Goal: Task Accomplishment & Management: Use online tool/utility

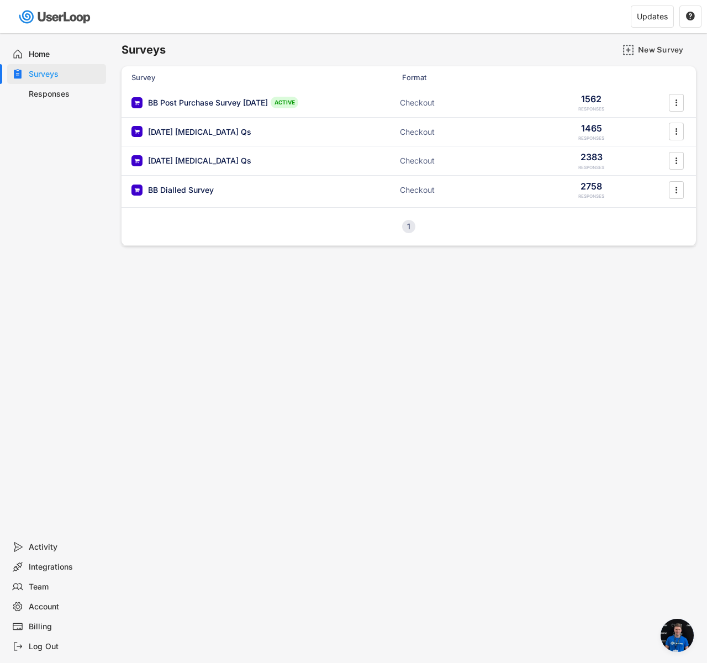
scroll to position [827, 0]
click at [676, 160] on text "" at bounding box center [677, 161] width 2 height 12
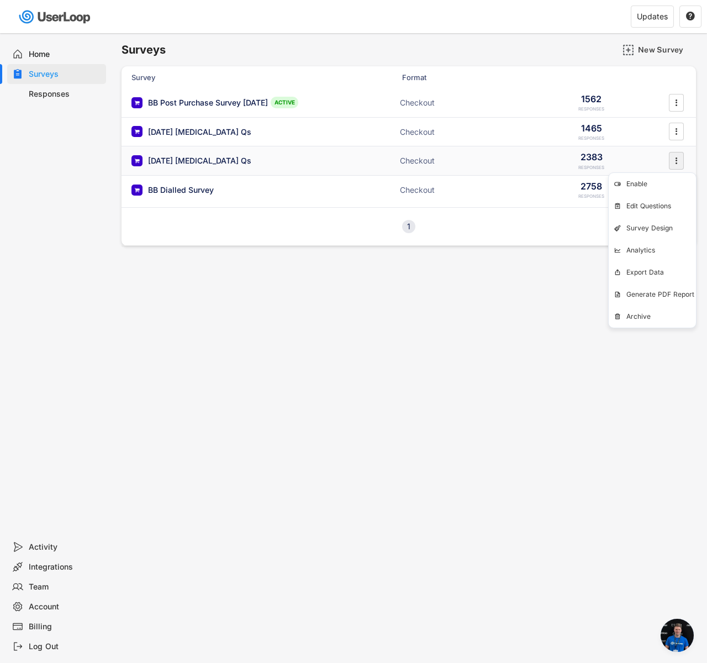
click at [673, 160] on icon "" at bounding box center [676, 161] width 11 height 17
click at [676, 159] on text "" at bounding box center [677, 161] width 2 height 12
click at [0, 0] on div "Export Data" at bounding box center [0, 0] width 0 height 0
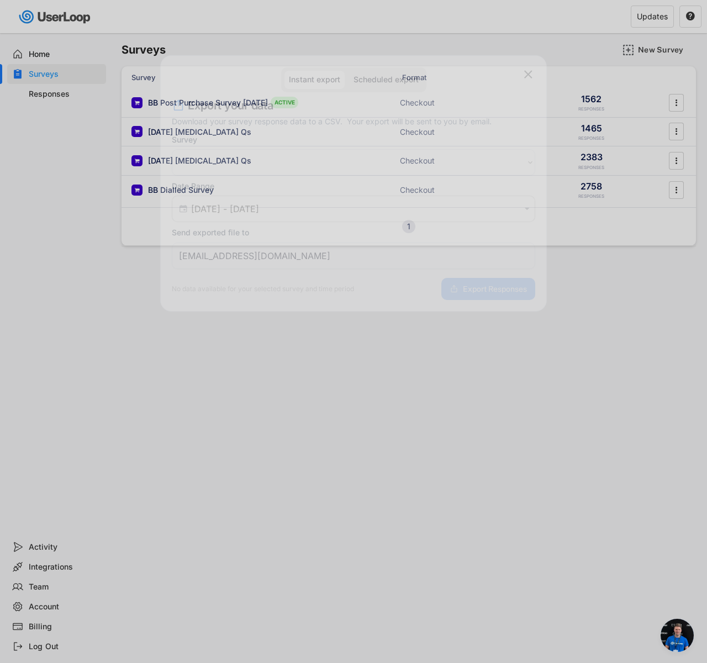
select select ""1348695171700984260__LOOKUP__1751539881173x801802281308651500""
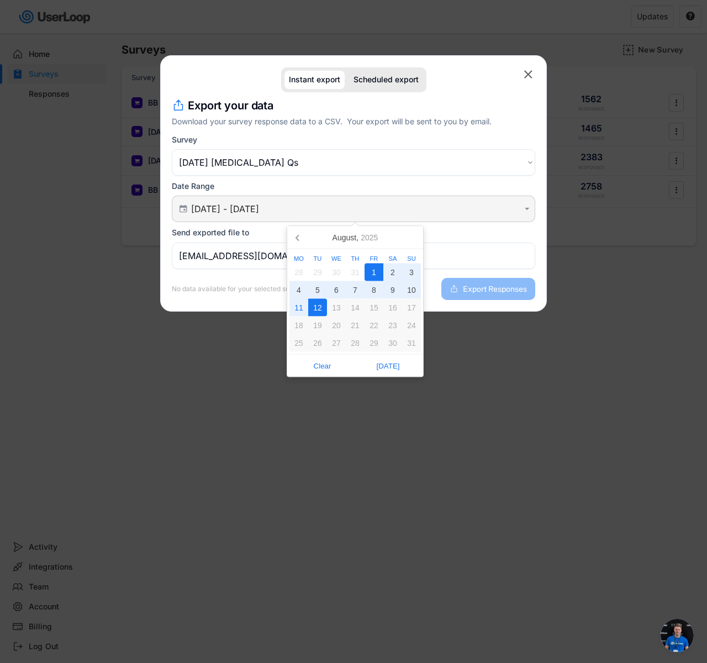
click at [263, 206] on input "[DATE] - [DATE]" at bounding box center [355, 208] width 328 height 11
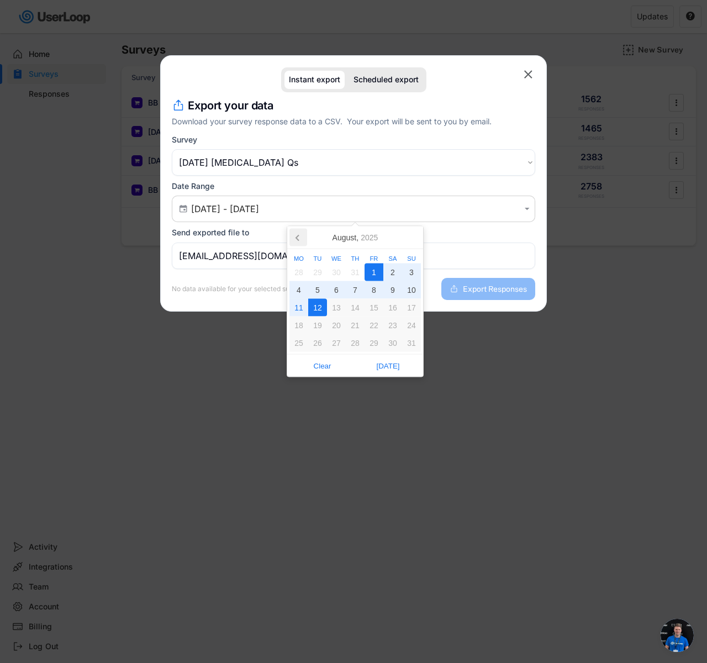
click at [292, 236] on icon at bounding box center [299, 238] width 18 height 18
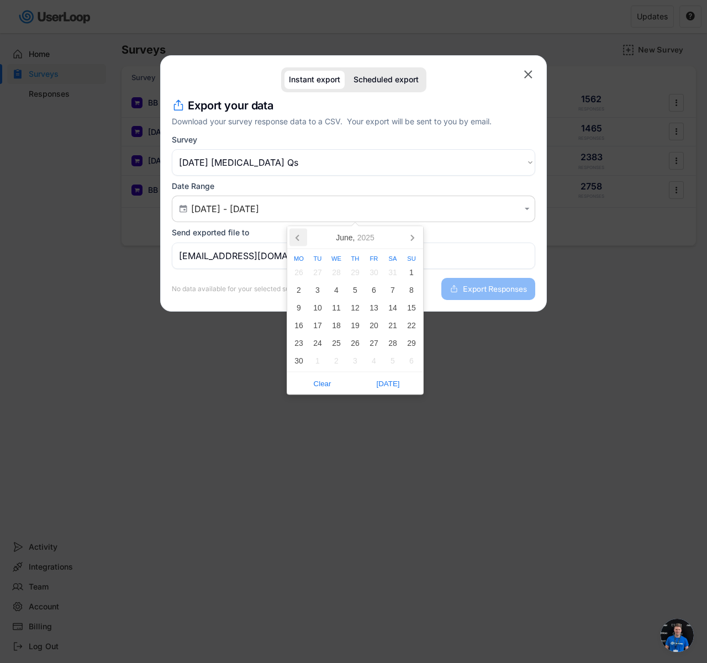
click at [292, 236] on icon at bounding box center [299, 238] width 18 height 18
click at [358, 269] on div "1" at bounding box center [355, 273] width 19 height 18
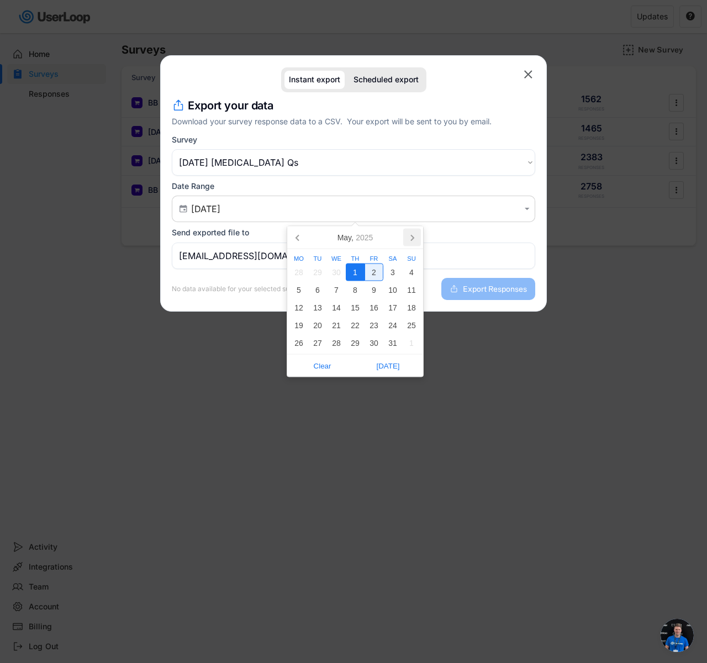
click at [408, 238] on icon at bounding box center [412, 238] width 18 height 18
click at [324, 304] on div "12" at bounding box center [317, 308] width 19 height 18
type input "[DATE] - [DATE]"
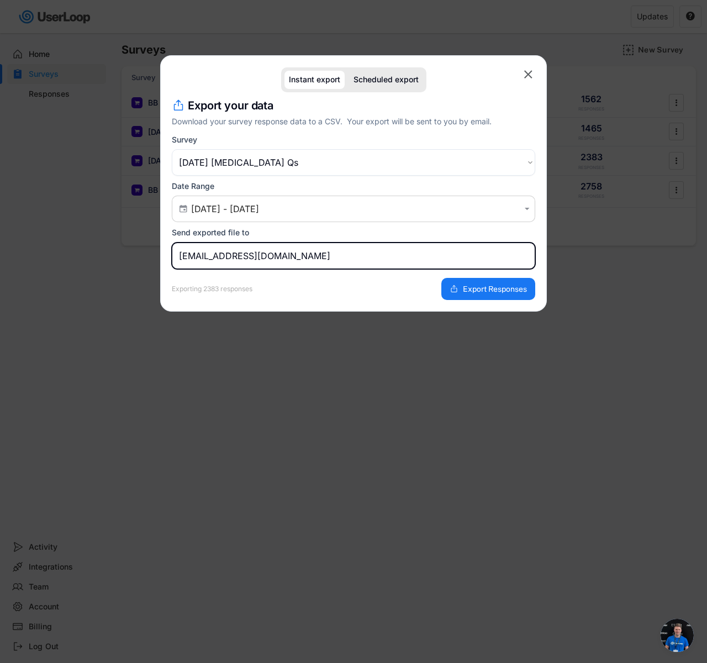
drag, startPoint x: 216, startPoint y: 256, endPoint x: 170, endPoint y: 233, distance: 51.6
click at [156, 249] on body "Welcome, Fin  Last 30 days SURVEYS 4 RESPONSES 2,198 Your surveys BB Post Purc…" at bounding box center [353, 331] width 707 height 663
type input "[EMAIL_ADDRESS][DOMAIN_NAME]"
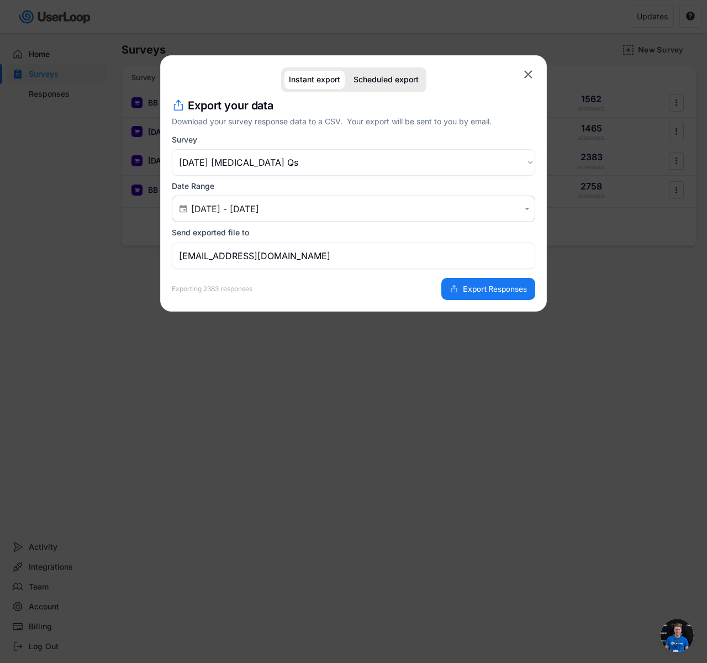
select select ""weekly""
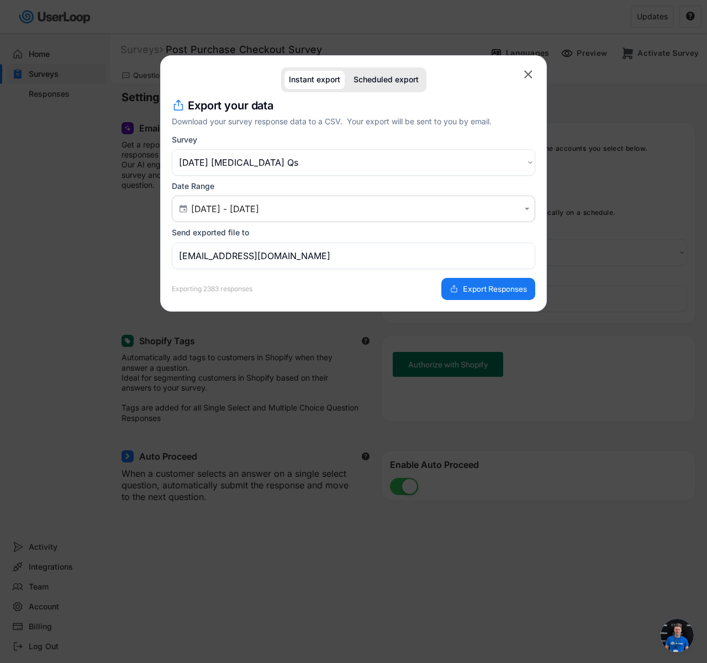
select select
click at [488, 285] on span "Export Responses" at bounding box center [495, 289] width 64 height 8
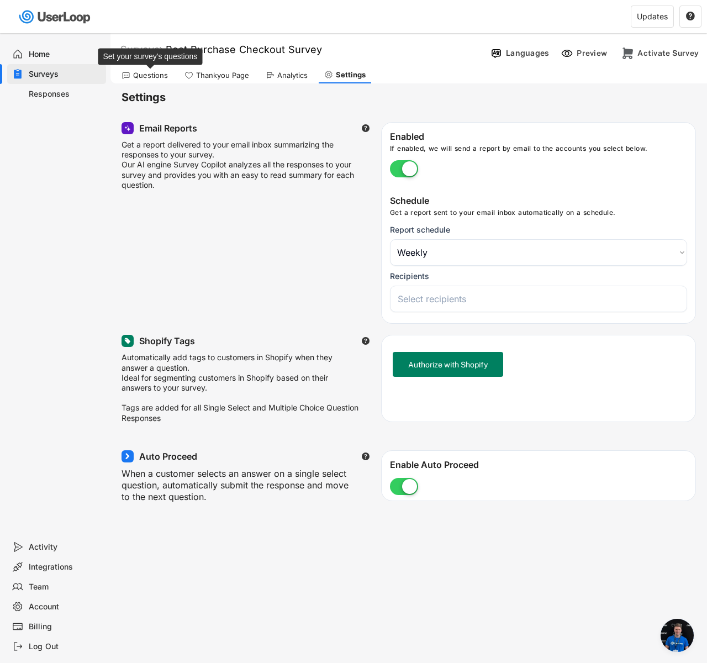
click at [149, 83] on div "Questions" at bounding box center [144, 75] width 57 height 17
